Goal: Use online tool/utility: Utilize a website feature to perform a specific function

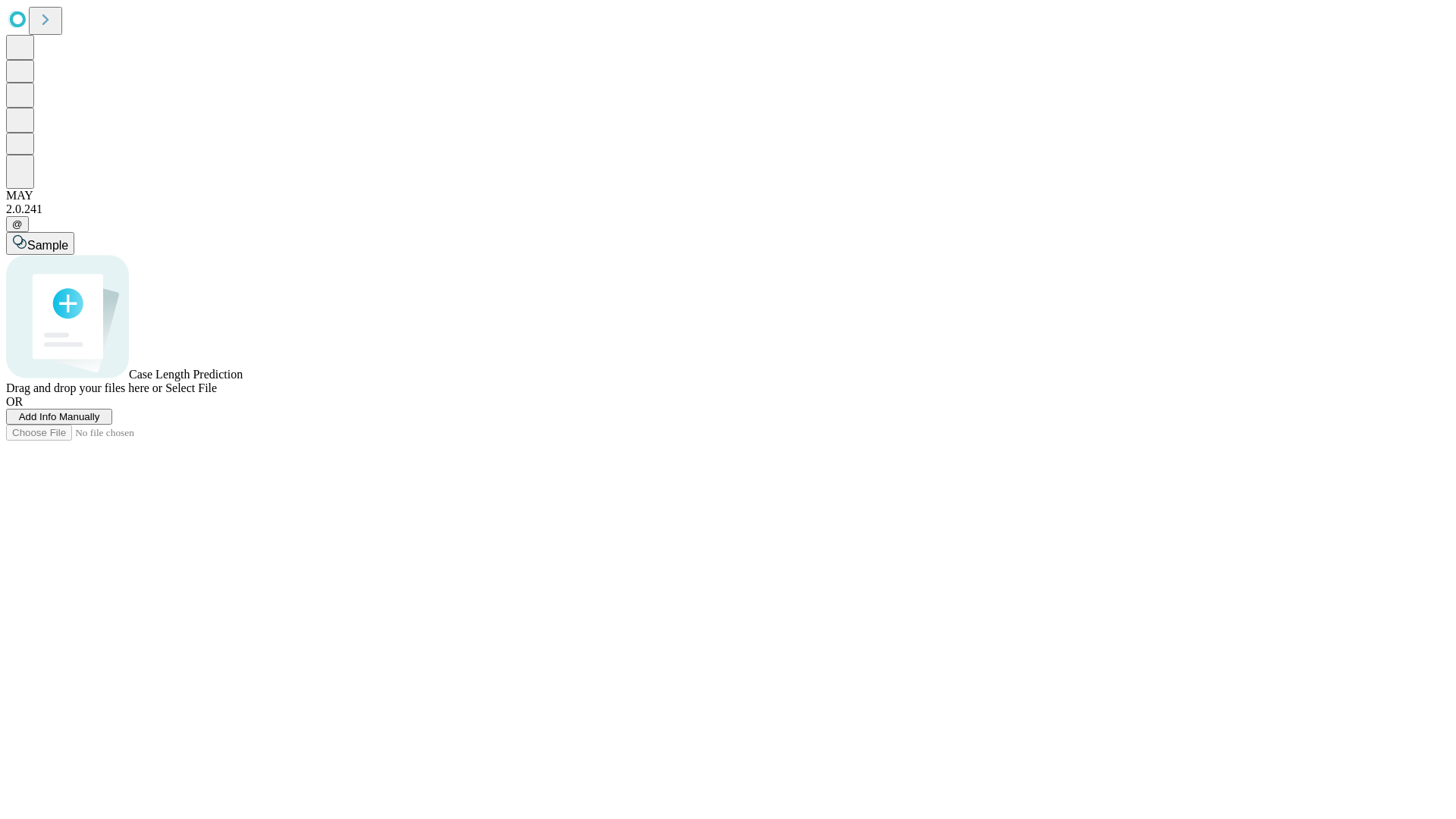
click at [100, 423] on span "Add Info Manually" at bounding box center [59, 417] width 81 height 11
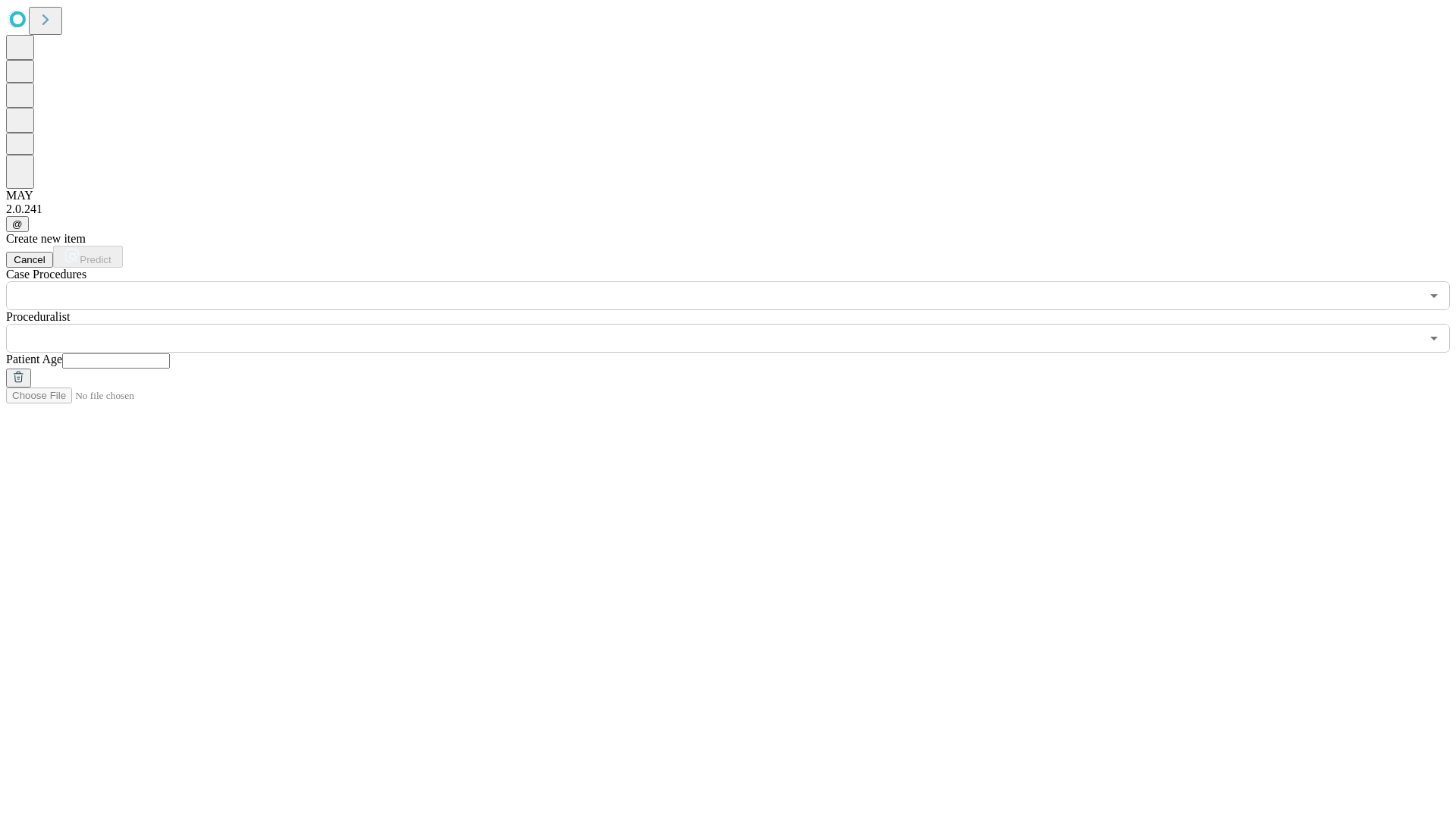
click at [170, 353] on input "text" at bounding box center [116, 360] width 108 height 16
type input "**"
click at [739, 324] on input "text" at bounding box center [713, 338] width 1414 height 29
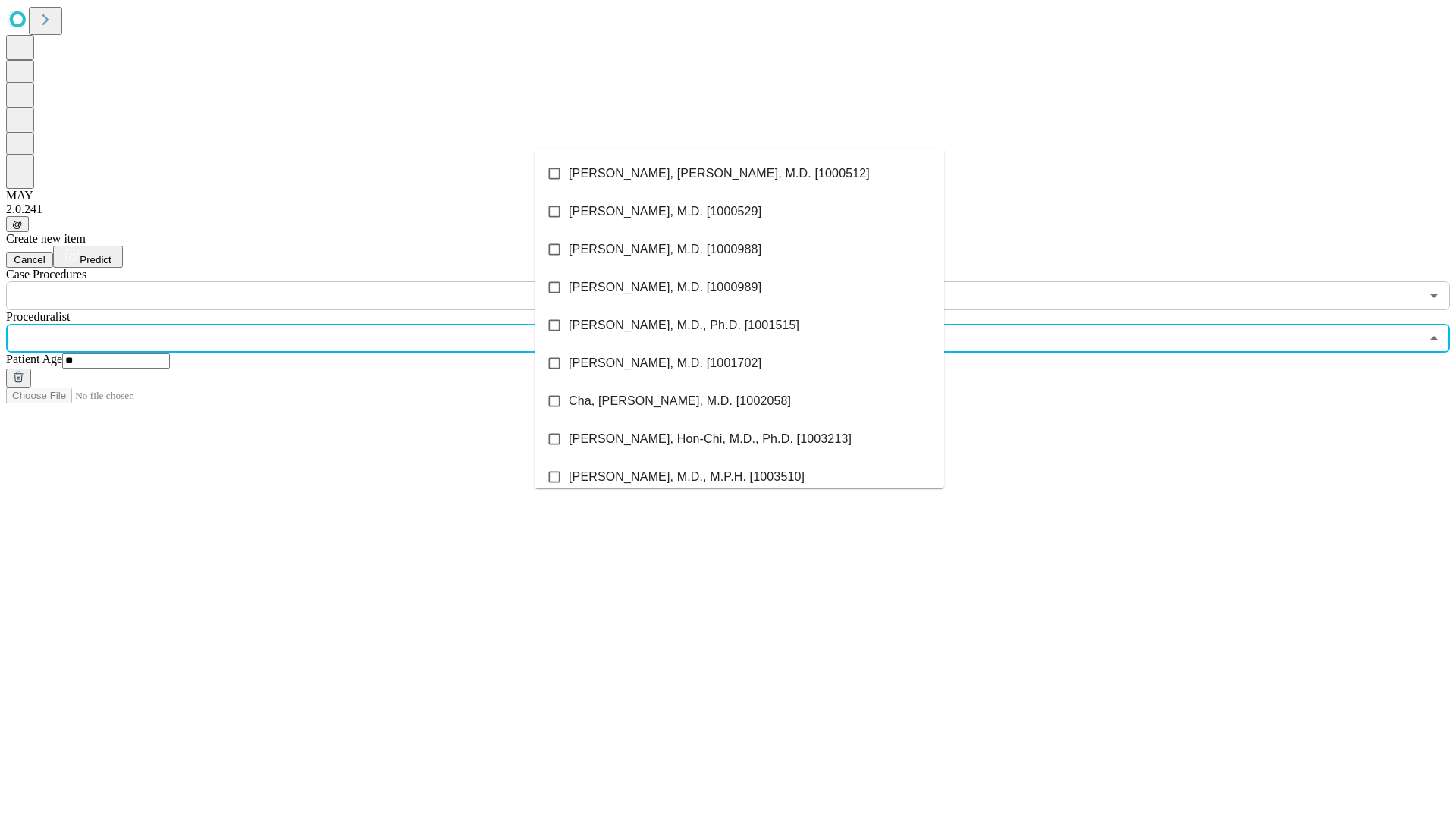
click at [740, 173] on li "[PERSON_NAME], [PERSON_NAME], M.D. [1000512]" at bounding box center [739, 173] width 410 height 38
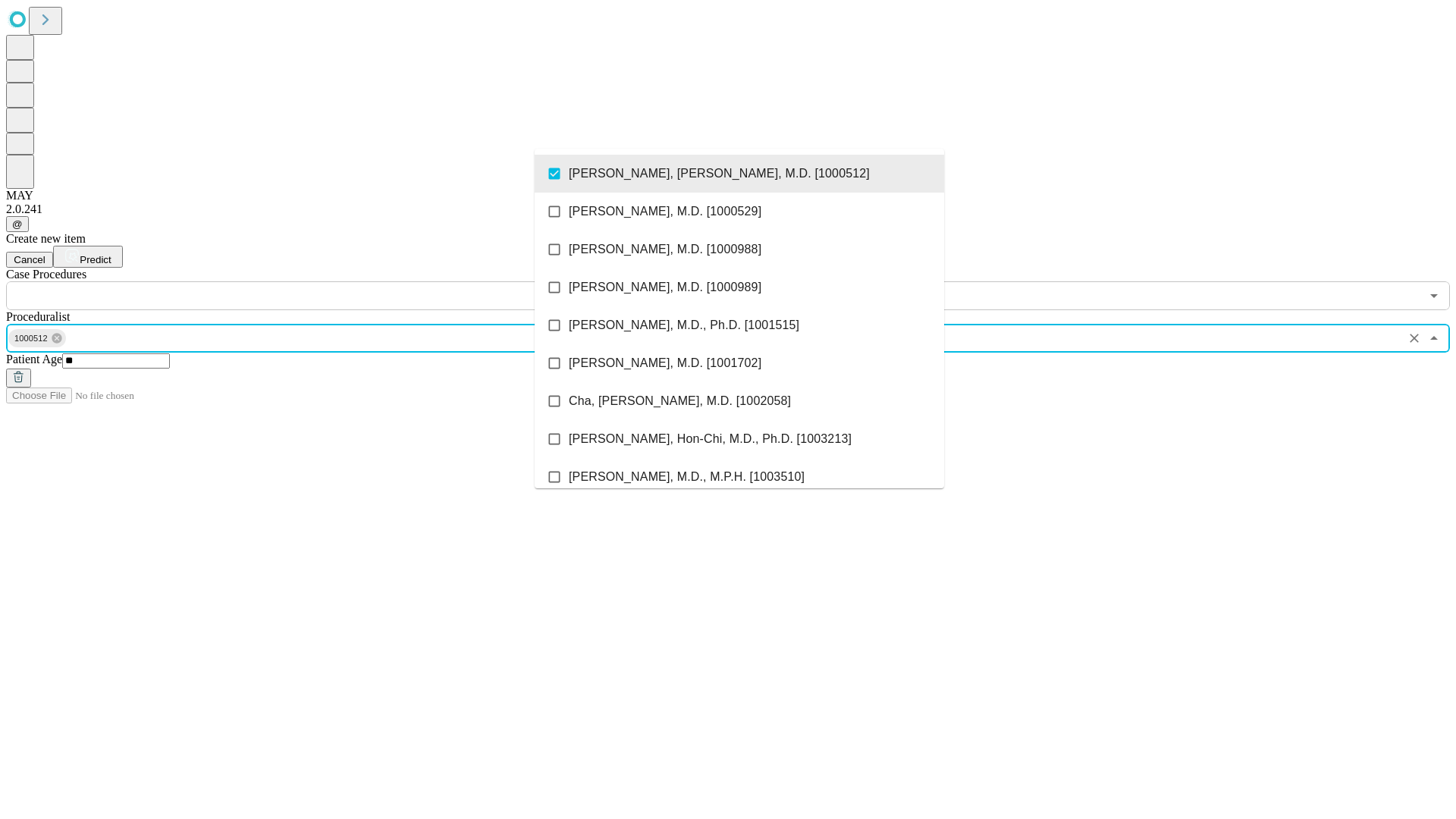
click at [319, 281] on input "text" at bounding box center [713, 295] width 1414 height 29
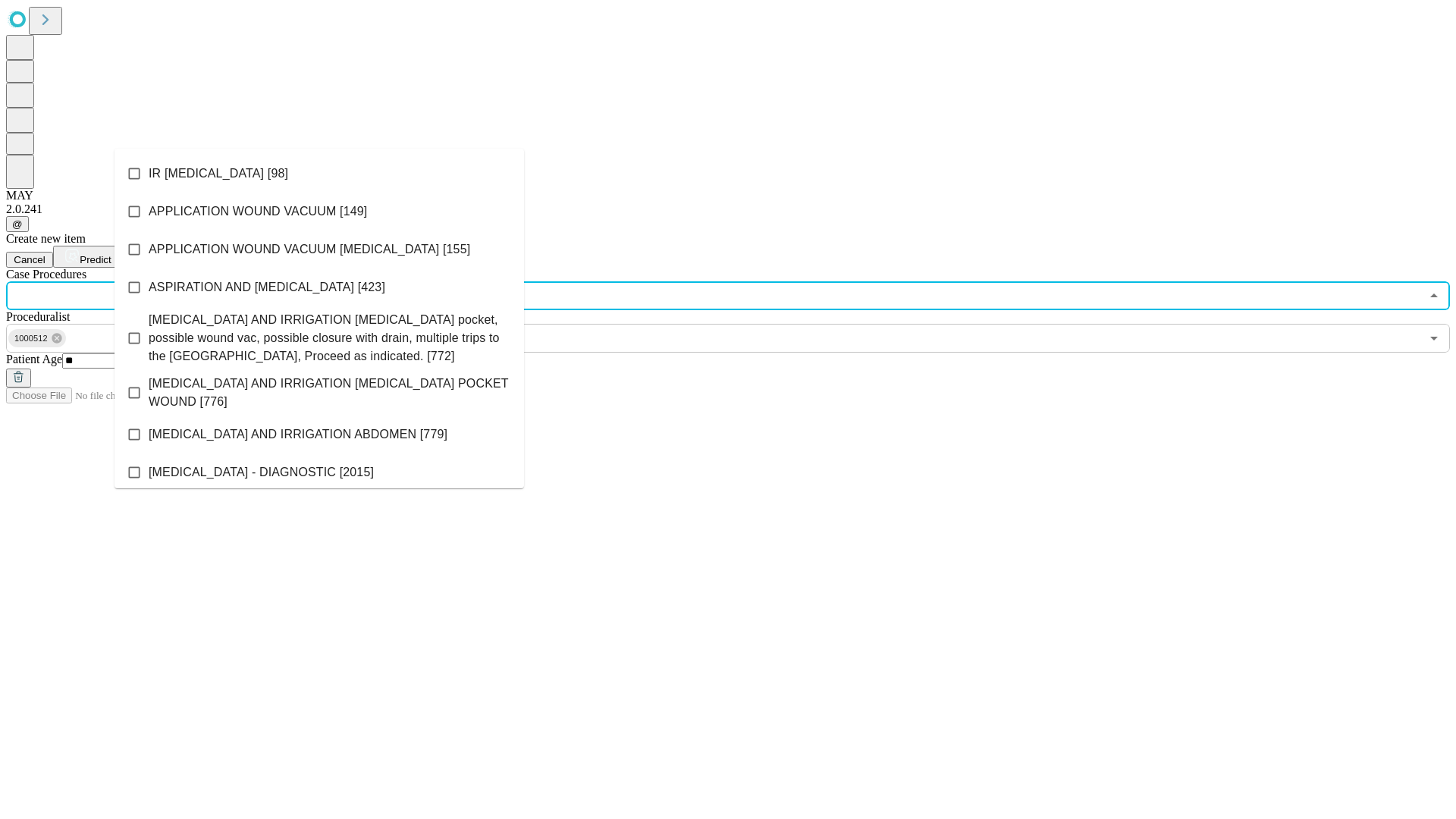
click at [320, 173] on li "IR [MEDICAL_DATA] [98]" at bounding box center [319, 173] width 410 height 38
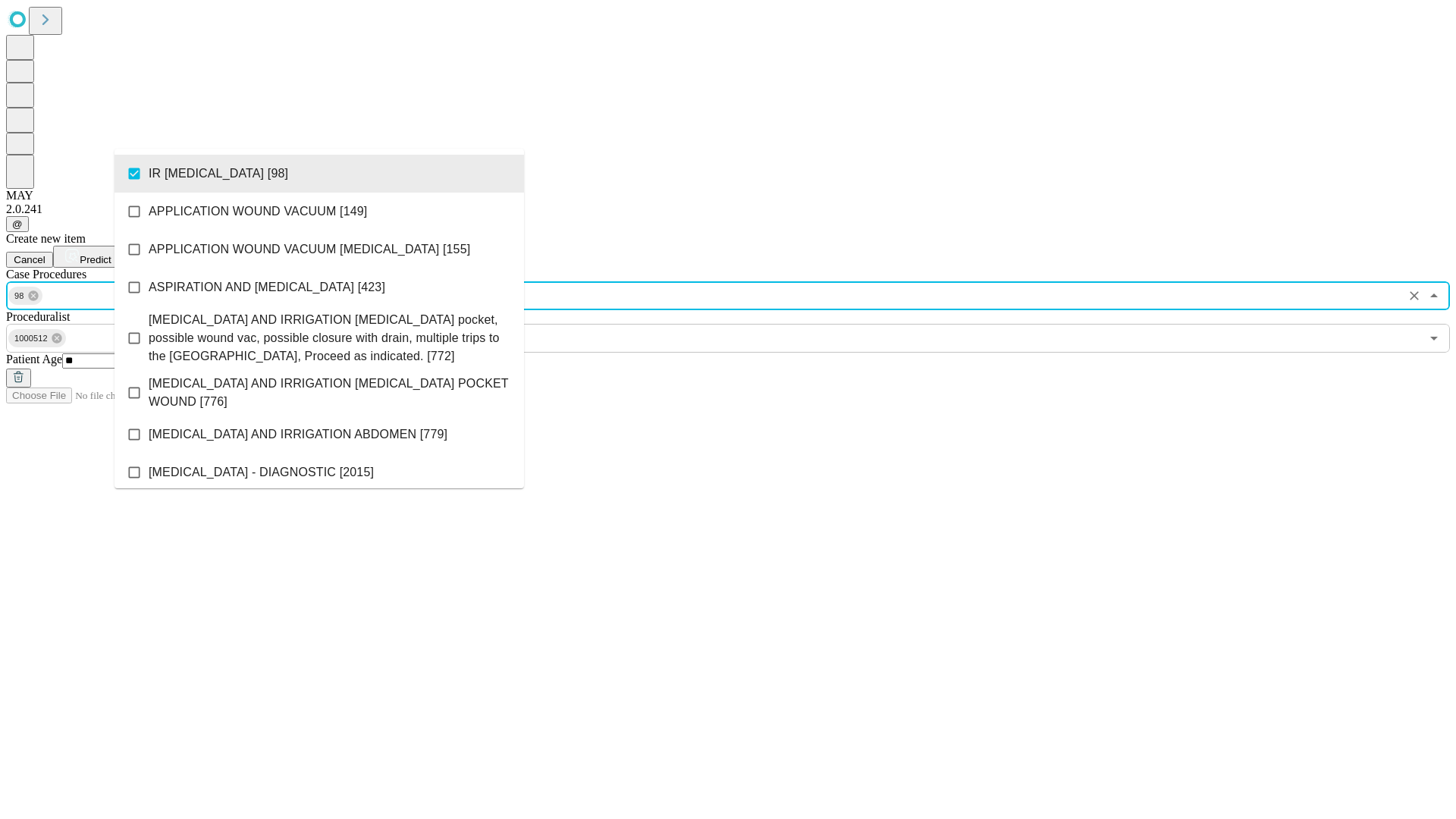
click at [110, 254] on span "Predict" at bounding box center [95, 260] width 31 height 11
